Goal: Browse casually: Explore the website without a specific task or goal

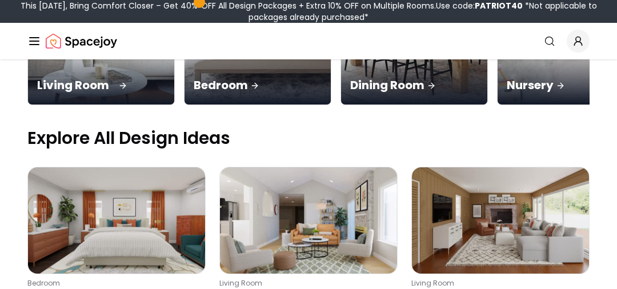
scroll to position [337, 0]
click at [49, 167] on img at bounding box center [116, 220] width 177 height 106
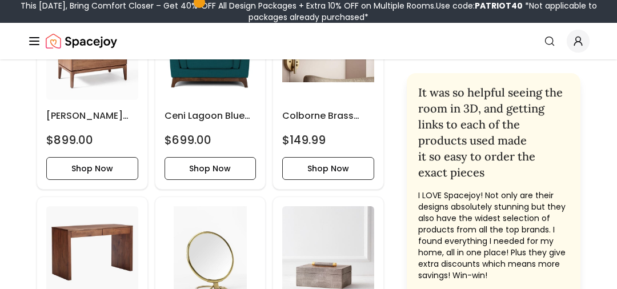
scroll to position [517, 0]
